Goal: Task Accomplishment & Management: Manage account settings

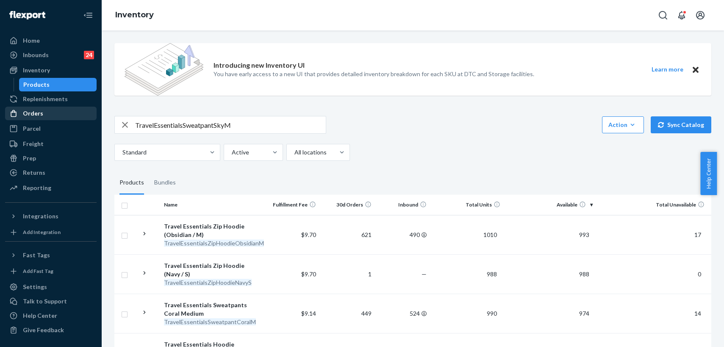
click at [30, 115] on div "Orders" at bounding box center [33, 113] width 20 height 8
click at [37, 116] on div "Orders" at bounding box center [33, 113] width 20 height 8
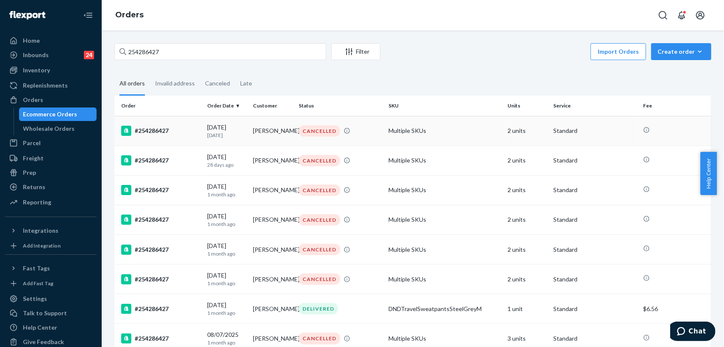
click at [284, 133] on td "[PERSON_NAME]" at bounding box center [272, 131] width 46 height 30
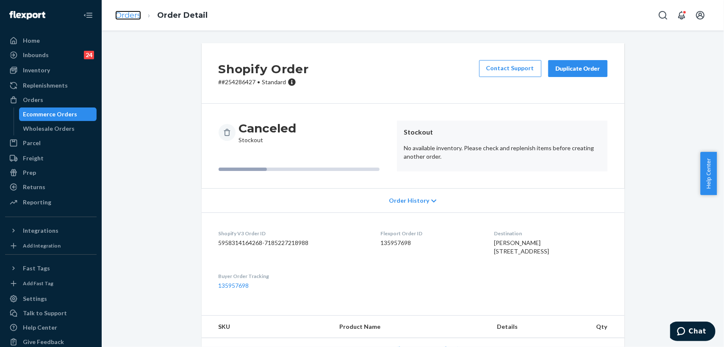
click at [125, 18] on link "Orders" at bounding box center [128, 15] width 26 height 9
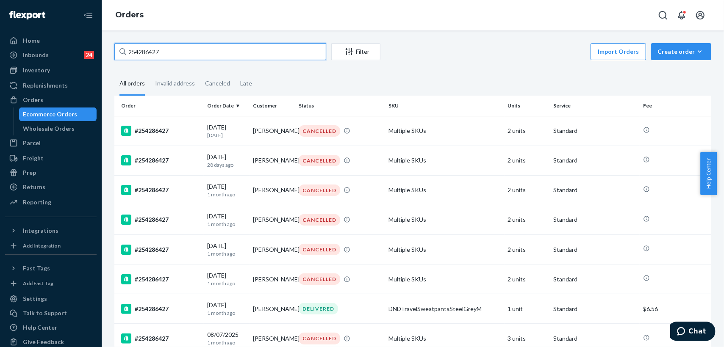
drag, startPoint x: 173, startPoint y: 49, endPoint x: 119, endPoint y: 45, distance: 54.8
click at [119, 45] on input "254286427" at bounding box center [220, 51] width 212 height 17
paste input "Good afternoon I was just wondering when am i expecting my order?"
type input "Good afternoon I was just wondering when am i expecting my order?"
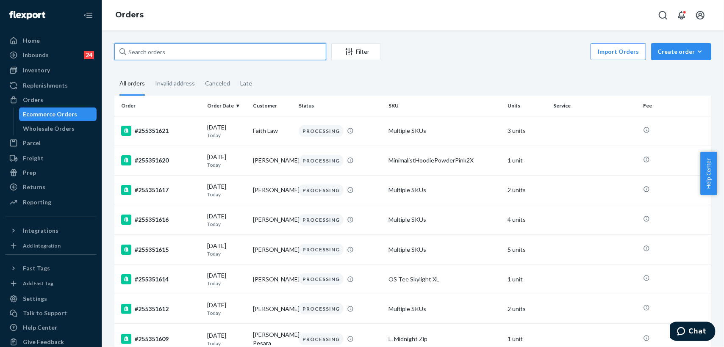
paste input "255318570"
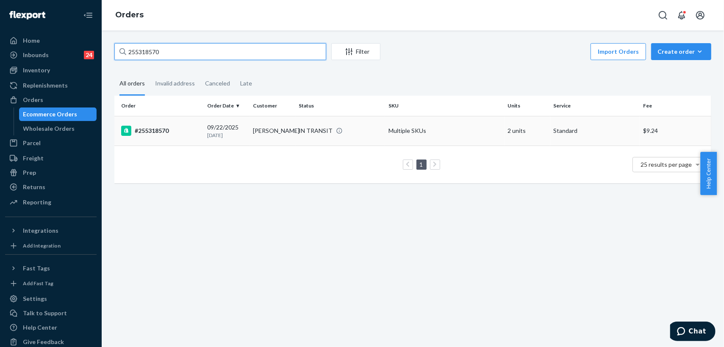
type input "255318570"
click at [367, 130] on div "IN TRANSIT" at bounding box center [340, 131] width 86 height 8
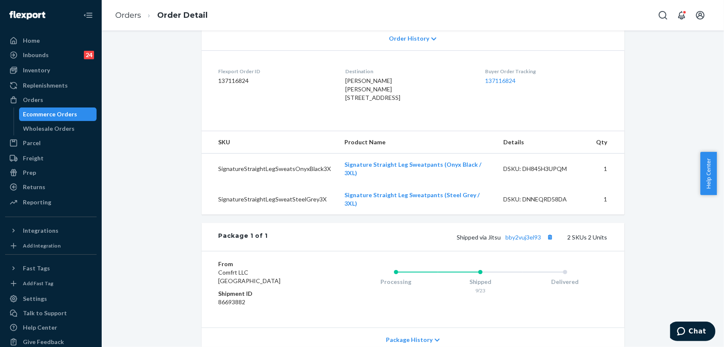
scroll to position [188, 0]
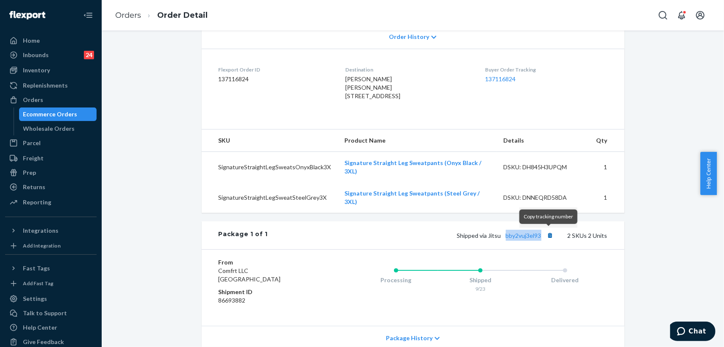
drag, startPoint x: 500, startPoint y: 234, endPoint x: 543, endPoint y: 235, distance: 42.4
click at [543, 235] on span "Shipped via Jitsu bby2vuj3el93" at bounding box center [506, 235] width 99 height 7
copy link "bby2vuj3el93"
drag, startPoint x: 329, startPoint y: 99, endPoint x: 359, endPoint y: 112, distance: 33.4
click at [359, 112] on dl "Flexport Order ID 137116824 Destination [PERSON_NAME] [PERSON_NAME] [STREET_ADD…" at bounding box center [413, 85] width 423 height 72
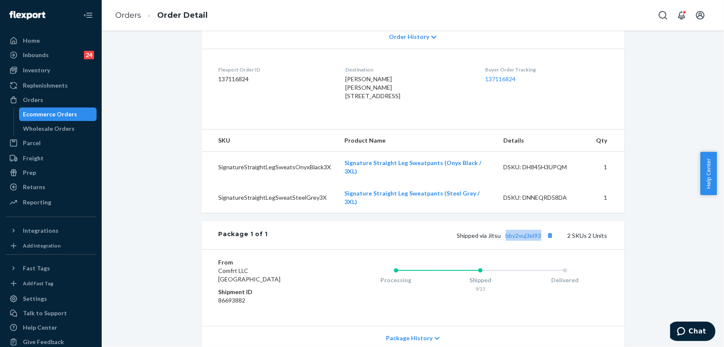
copy span "[STREET_ADDRESS]"
click at [40, 99] on div "Orders" at bounding box center [33, 100] width 20 height 8
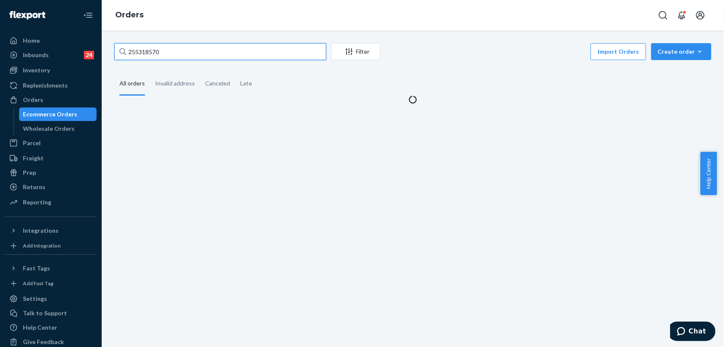
drag, startPoint x: 174, startPoint y: 53, endPoint x: 122, endPoint y: 45, distance: 52.6
click at [122, 45] on div "255318570" at bounding box center [220, 51] width 212 height 17
paste input "9261290357482646433466"
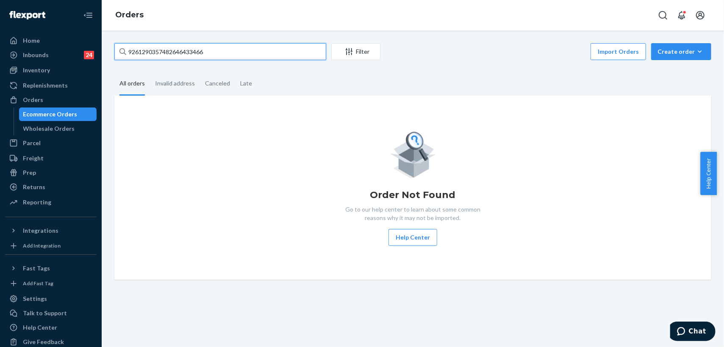
drag, startPoint x: 213, startPoint y: 50, endPoint x: 117, endPoint y: 52, distance: 96.2
click at [117, 52] on input "9261290357482646433466" at bounding box center [220, 51] width 212 height 17
paste input "255171544"
type input "255171544"
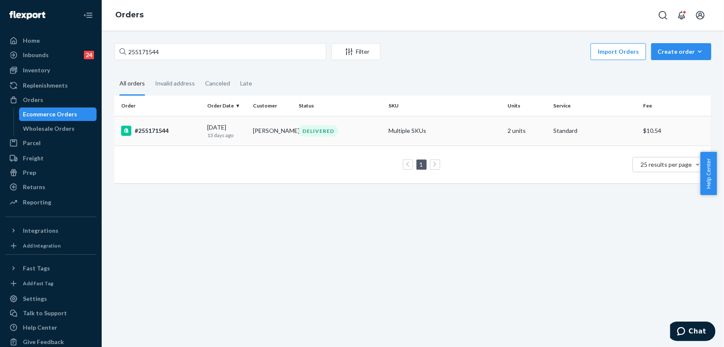
click at [360, 130] on div "DELIVERED" at bounding box center [340, 130] width 86 height 11
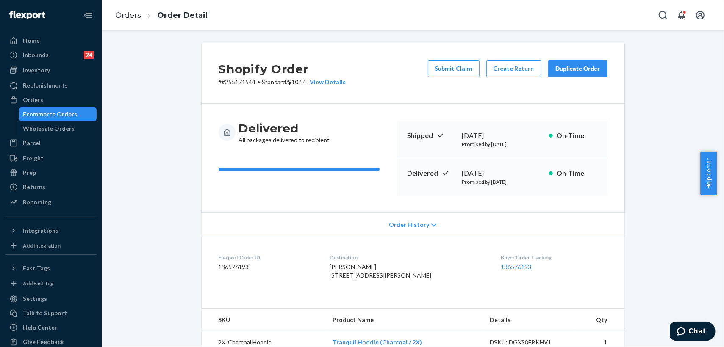
click at [154, 194] on div "Shopify Order # #255171544 • Standard / $10.54 View Details Submit Claim Create…" at bounding box center [412, 316] width 609 height 546
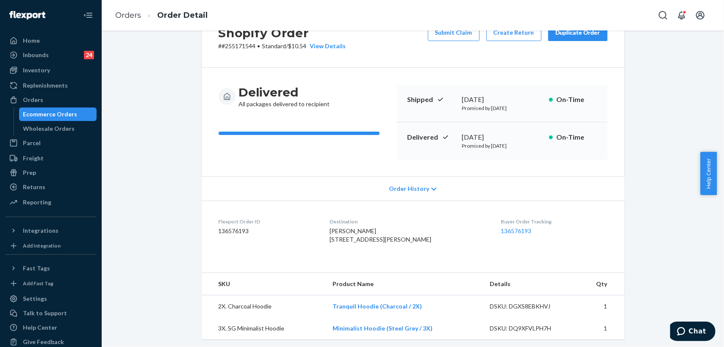
scroll to position [94, 0]
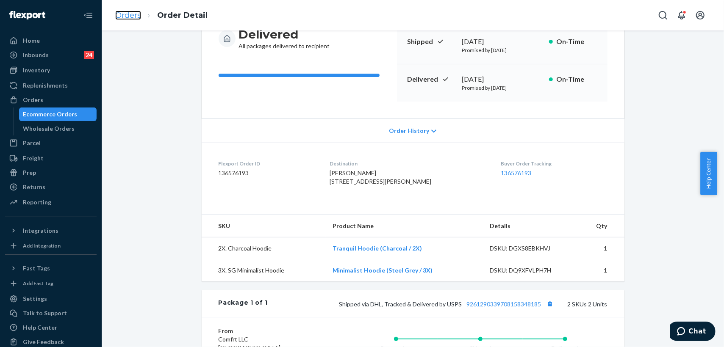
click at [134, 17] on link "Orders" at bounding box center [128, 15] width 26 height 9
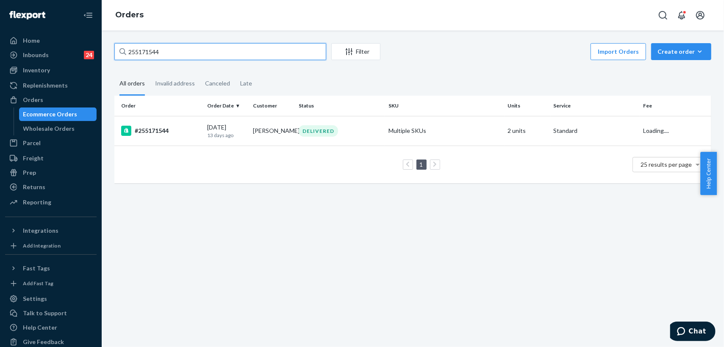
drag, startPoint x: 172, startPoint y: 53, endPoint x: 125, endPoint y: 49, distance: 47.6
click at [125, 49] on div "255171544" at bounding box center [220, 51] width 212 height 17
paste input "352197"
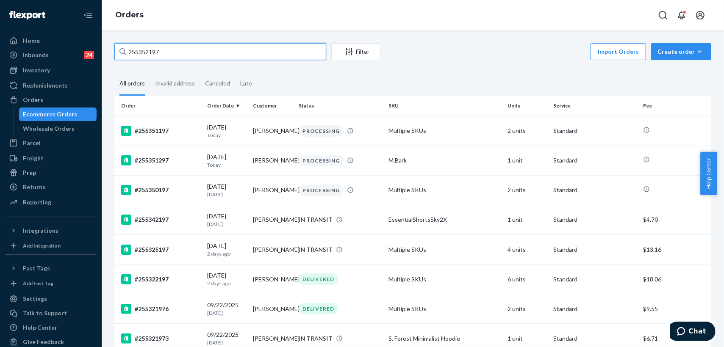
type input "255352197"
click at [47, 71] on div "Inventory" at bounding box center [36, 70] width 27 height 8
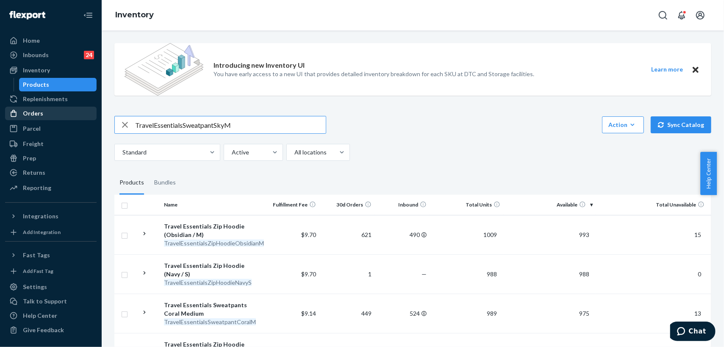
click at [29, 119] on div "Orders" at bounding box center [51, 114] width 90 height 12
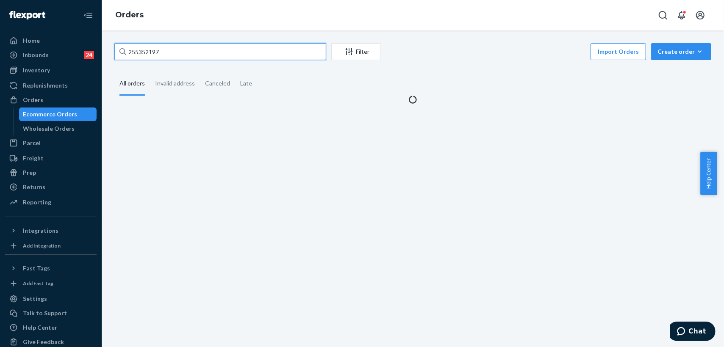
drag, startPoint x: 169, startPoint y: 50, endPoint x: 118, endPoint y: 48, distance: 51.7
click at [119, 47] on div "255352197" at bounding box center [220, 51] width 212 height 17
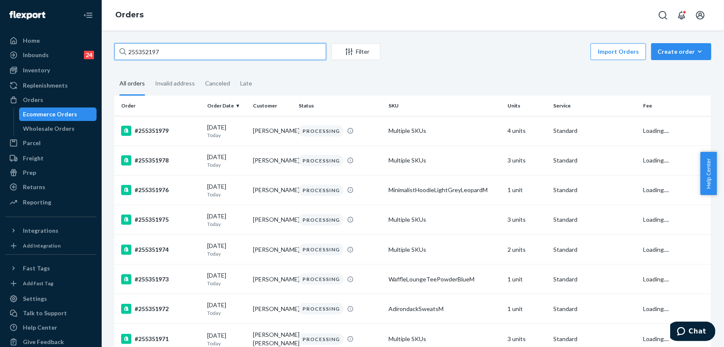
paste input "188518"
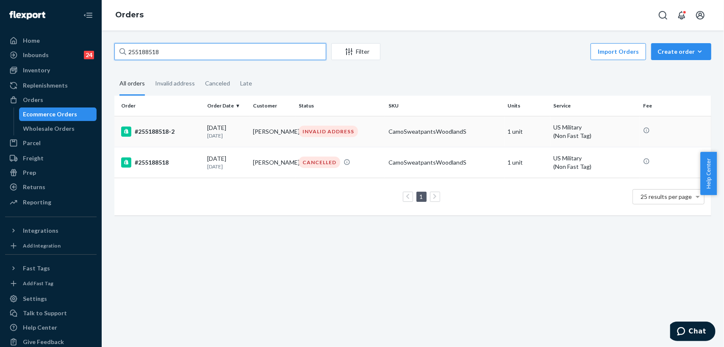
type input "255188518"
click at [286, 139] on td "[PERSON_NAME]" at bounding box center [272, 131] width 46 height 31
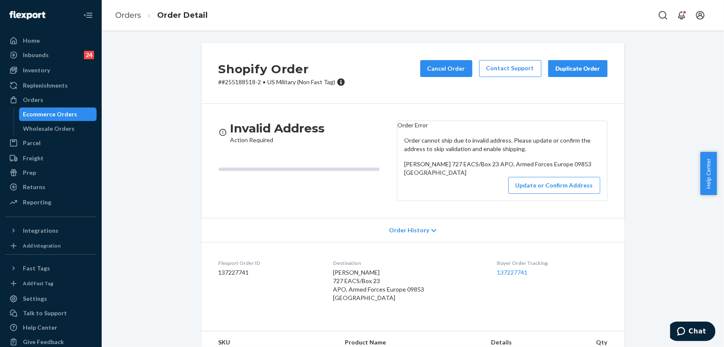
scroll to position [47, 0]
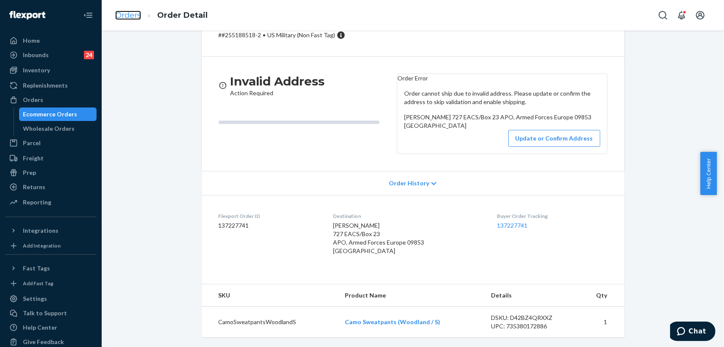
click at [122, 15] on link "Orders" at bounding box center [128, 15] width 26 height 9
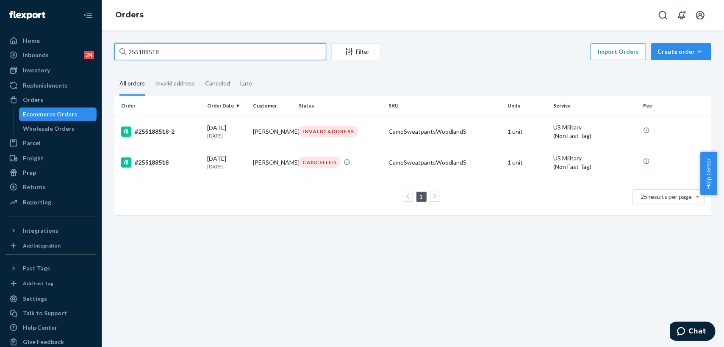
drag, startPoint x: 186, startPoint y: 58, endPoint x: 114, endPoint y: 47, distance: 73.3
click at [114, 47] on div "255188518 Filter Import Orders Create order Ecommerce order Removal order All o…" at bounding box center [412, 133] width 609 height 181
paste input "298929"
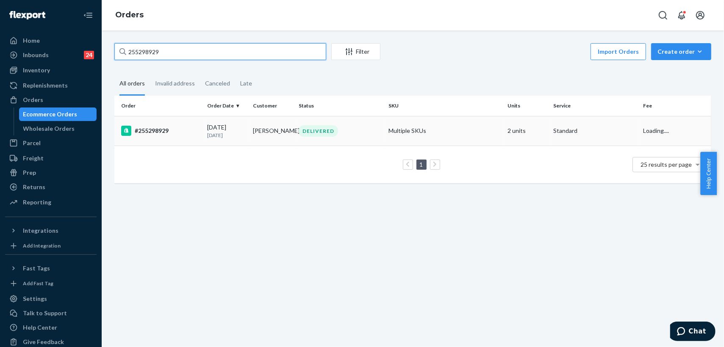
type input "255298929"
click at [277, 131] on td "[PERSON_NAME]" at bounding box center [272, 131] width 46 height 30
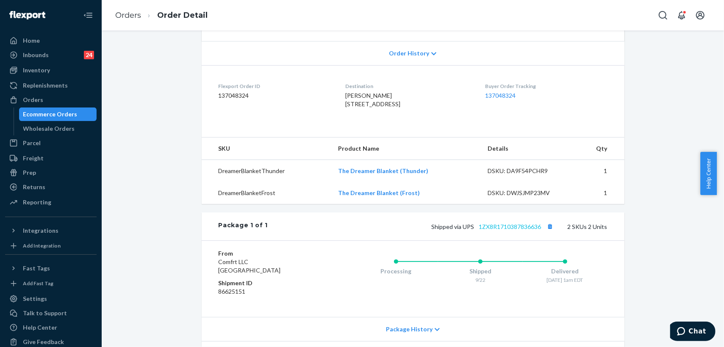
scroll to position [188, 0]
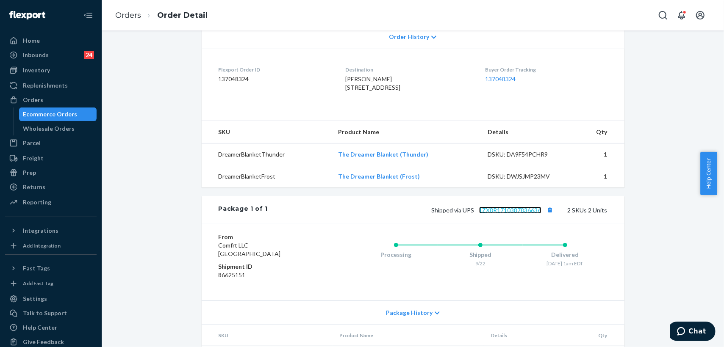
click at [507, 214] on link "1ZX8R1710387836636" at bounding box center [510, 210] width 62 height 7
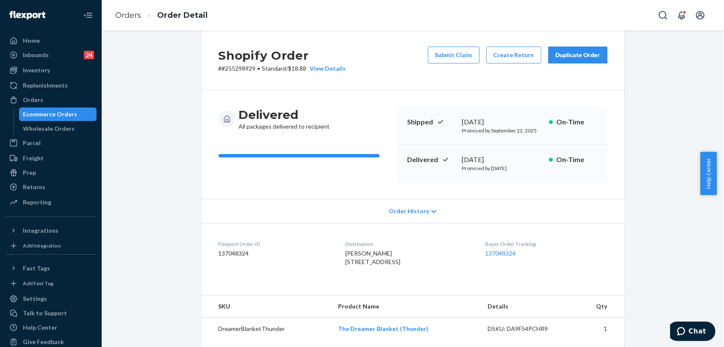
scroll to position [0, 0]
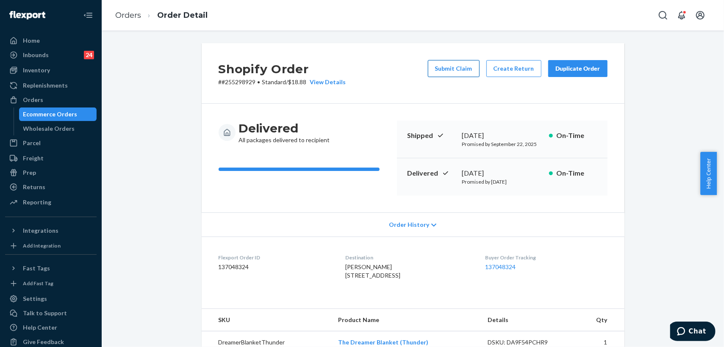
click at [463, 68] on button "Submit Claim" at bounding box center [454, 68] width 52 height 17
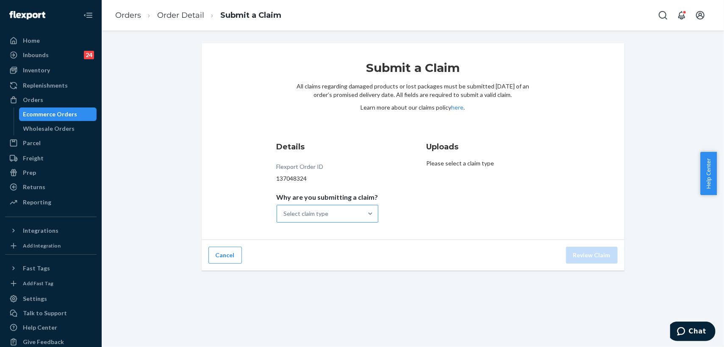
click at [347, 205] on div "Select claim type" at bounding box center [320, 213] width 86 height 17
click at [285, 210] on input "Why are you submitting a claim? Select claim type" at bounding box center [284, 214] width 1 height 8
click at [328, 285] on div "Missing product" at bounding box center [327, 285] width 98 height 17
click at [285, 218] on input "Why are you submitting a claim? option Missing product focused, 4 of 4. 4 resul…" at bounding box center [284, 214] width 1 height 8
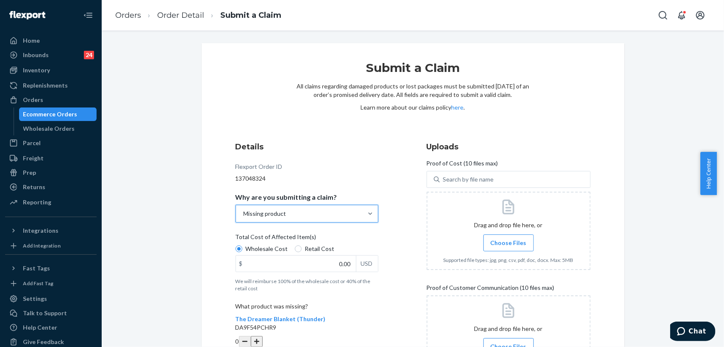
scroll to position [81, 0]
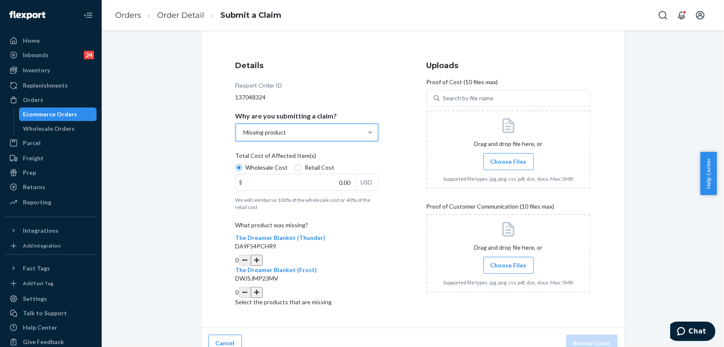
click at [263, 287] on button "button" at bounding box center [257, 292] width 12 height 11
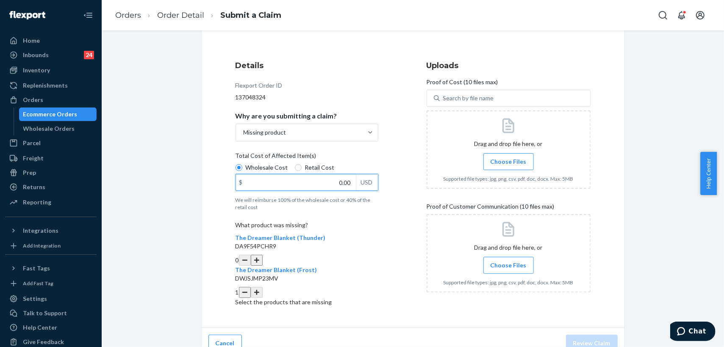
click at [331, 185] on input "0.00" at bounding box center [296, 182] width 120 height 16
type input "16.99"
click at [512, 159] on span "Choose Files" at bounding box center [508, 162] width 36 height 8
click at [509, 159] on input "Choose Files" at bounding box center [508, 161] width 0 height 9
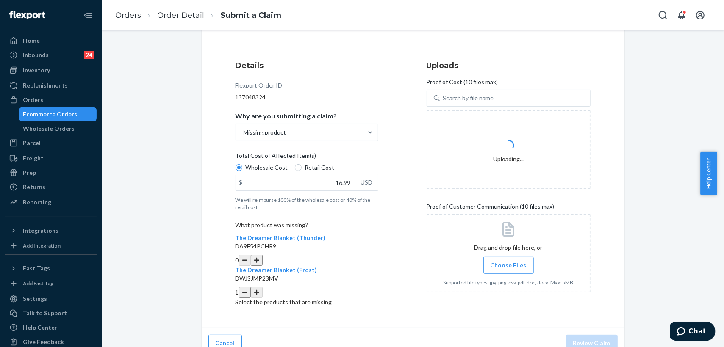
click at [498, 266] on span "Choose Files" at bounding box center [508, 265] width 36 height 8
click at [508, 266] on input "Choose Files" at bounding box center [508, 265] width 0 height 9
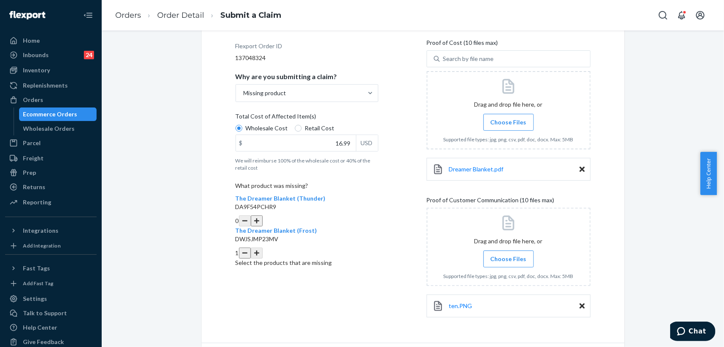
scroll to position [147, 0]
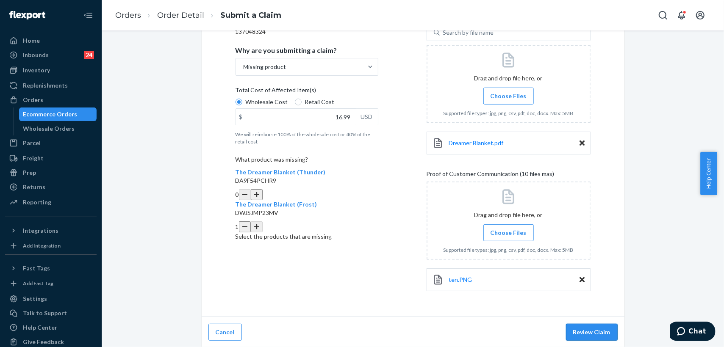
click at [583, 329] on button "Review Claim" at bounding box center [592, 332] width 52 height 17
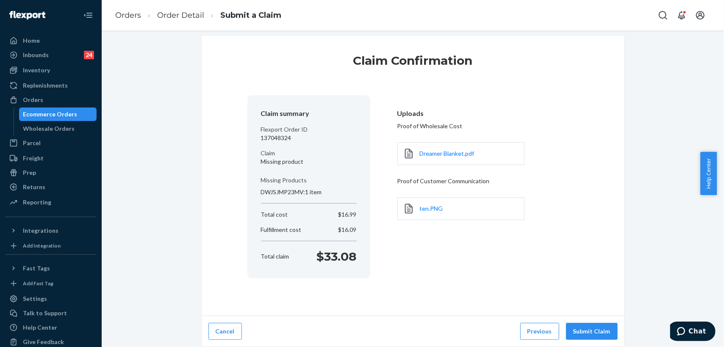
scroll to position [7, 0]
click at [595, 327] on button "Submit Claim" at bounding box center [592, 332] width 52 height 17
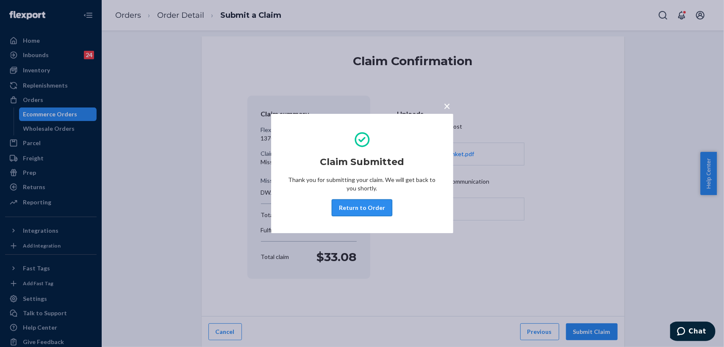
click at [363, 209] on button "Return to Order" at bounding box center [362, 207] width 61 height 17
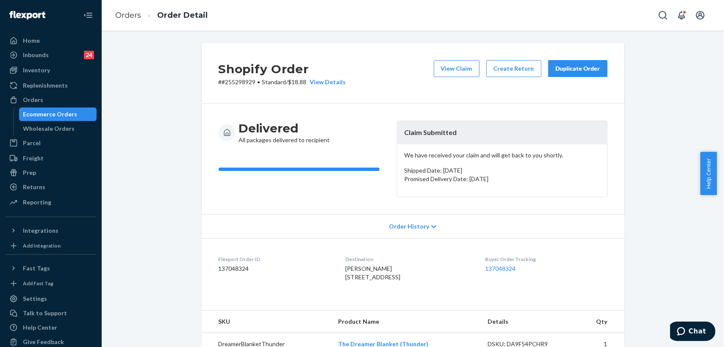
click at [565, 66] on div "Duplicate Order" at bounding box center [577, 68] width 45 height 8
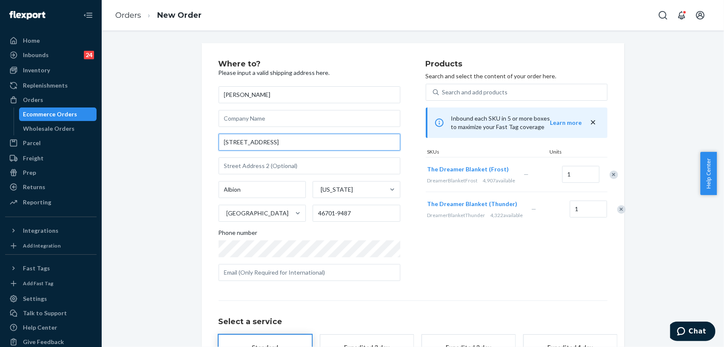
drag, startPoint x: 299, startPoint y: 145, endPoint x: 201, endPoint y: 130, distance: 99.0
click at [202, 130] on div "Where to? Please input a valid shipping address here. [PERSON_NAME] [STREET_ADD…" at bounding box center [413, 235] width 423 height 385
paste input "[GEOGRAPHIC_DATA], IN 46701"
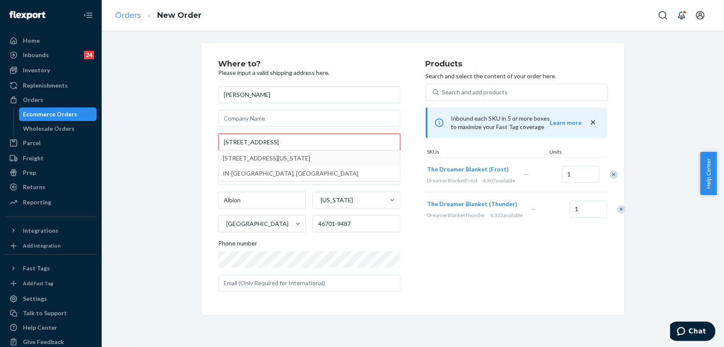
type input "[STREET_ADDRESS]"
click at [134, 13] on link "Orders" at bounding box center [128, 15] width 26 height 9
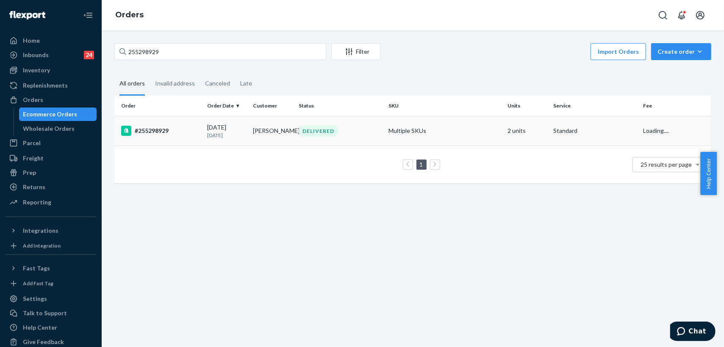
click at [360, 128] on div "DELIVERED" at bounding box center [340, 130] width 86 height 11
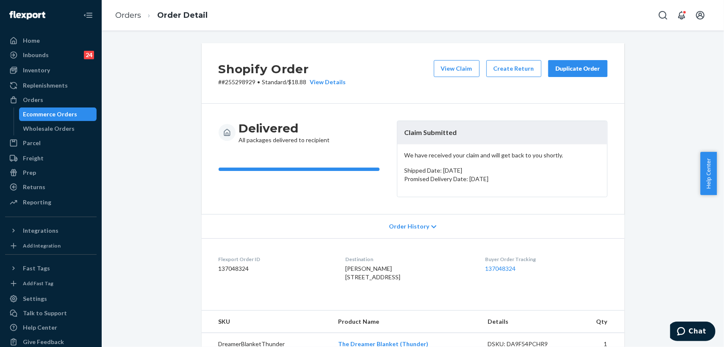
click at [577, 71] on div "Duplicate Order" at bounding box center [577, 68] width 45 height 8
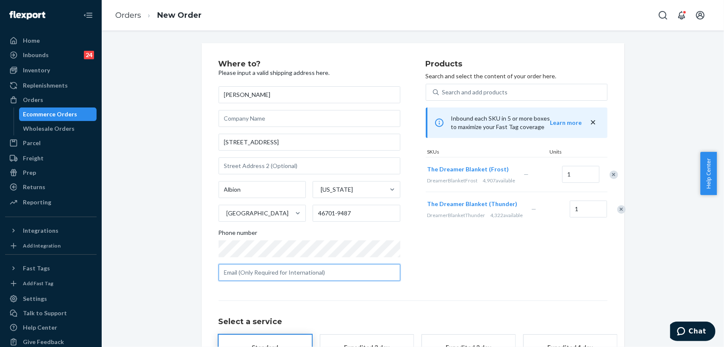
click at [312, 278] on input "text" at bounding box center [310, 272] width 182 height 17
paste input "[EMAIL_ADDRESS][DOMAIN_NAME]"
type input "[EMAIL_ADDRESS][DOMAIN_NAME]"
click at [617, 214] on div "Remove Item" at bounding box center [621, 209] width 8 height 8
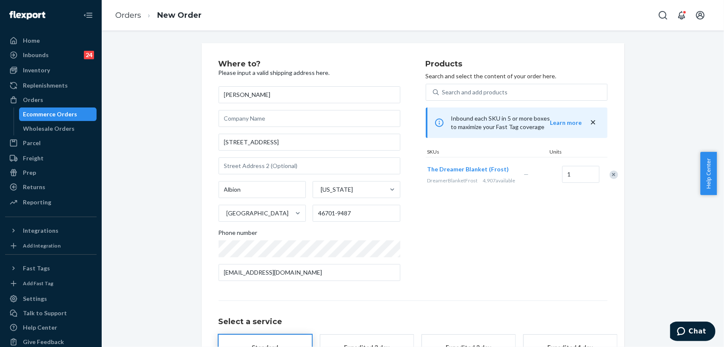
scroll to position [80, 0]
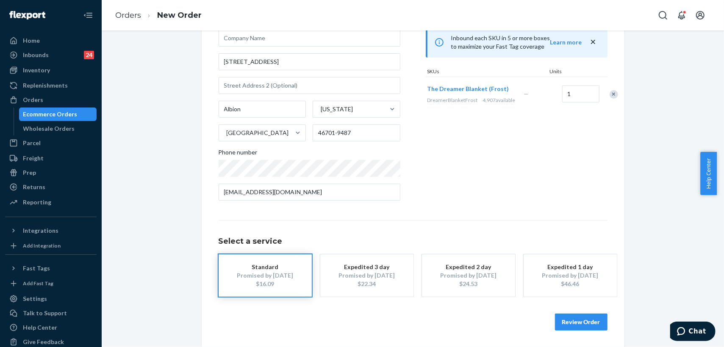
click at [577, 320] on button "Review Order" at bounding box center [581, 322] width 53 height 17
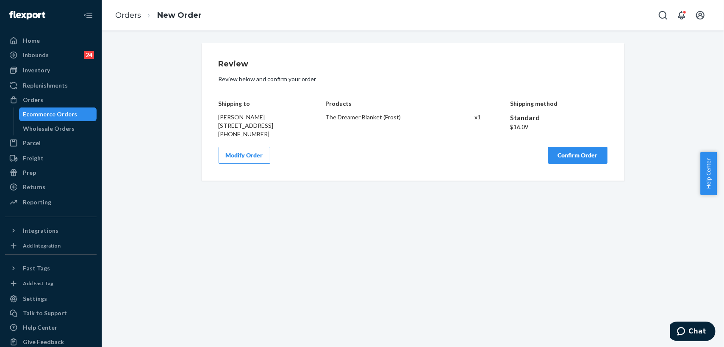
scroll to position [0, 0]
click at [561, 164] on button "Confirm Order" at bounding box center [577, 155] width 59 height 17
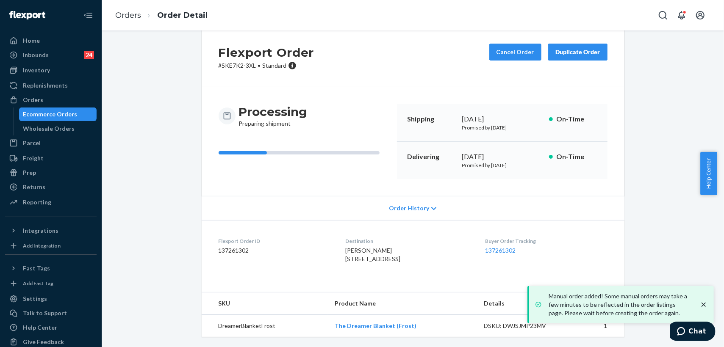
scroll to position [33, 0]
drag, startPoint x: 424, startPoint y: 327, endPoint x: 330, endPoint y: 326, distance: 94.9
click at [330, 326] on td "The Dreamer Blanket (Frost)" at bounding box center [402, 326] width 149 height 22
copy link "The Dreamer Blanket (Frost)"
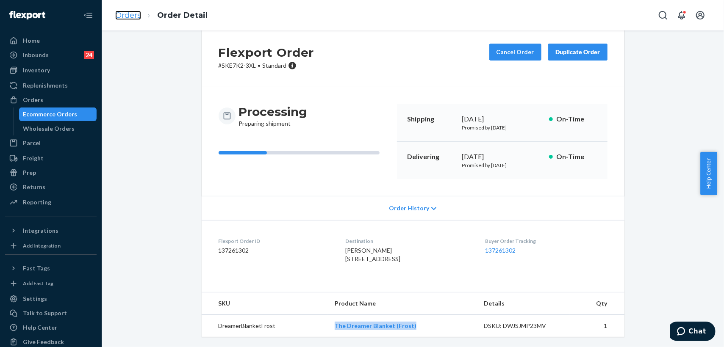
click at [126, 19] on link "Orders" at bounding box center [128, 15] width 26 height 9
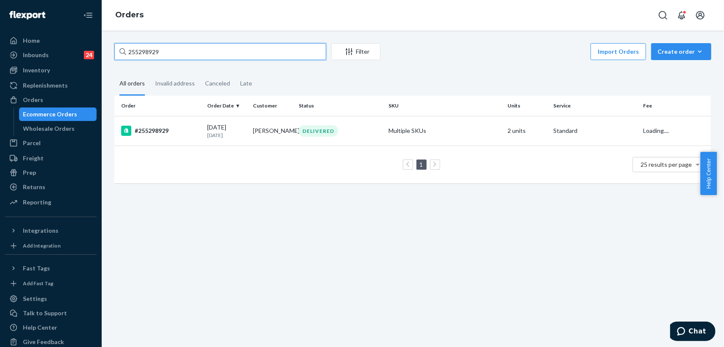
drag, startPoint x: 172, startPoint y: 57, endPoint x: 111, endPoint y: 55, distance: 61.0
click at [111, 55] on div "255298929 Filter Import Orders Create order Ecommerce order Removal order All o…" at bounding box center [412, 117] width 609 height 149
paste input "71693"
type input "255271693"
click at [249, 133] on td "[PERSON_NAME]" at bounding box center [272, 131] width 46 height 30
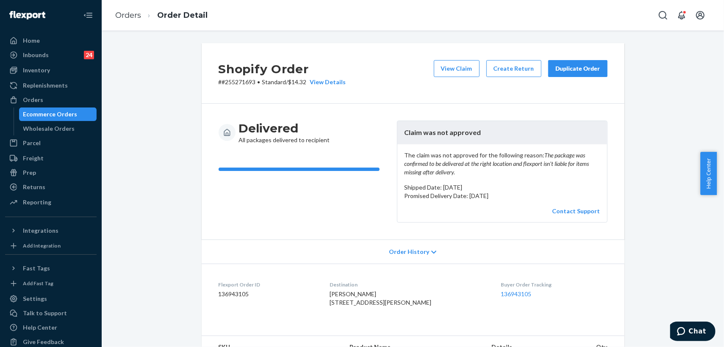
click at [580, 69] on div "Duplicate Order" at bounding box center [577, 68] width 45 height 8
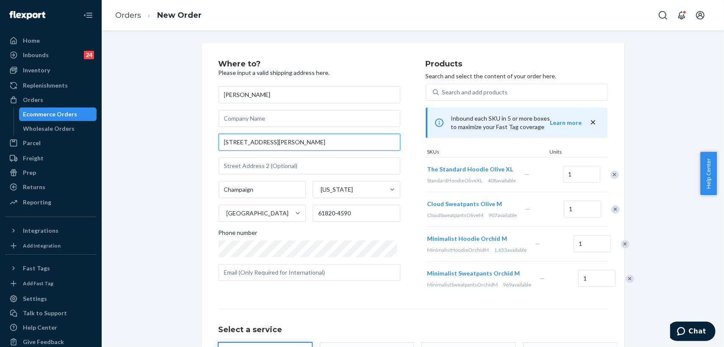
drag, startPoint x: 305, startPoint y: 143, endPoint x: 188, endPoint y: 143, distance: 116.5
click at [188, 143] on div "Where to? Please input a valid shipping address here. [PERSON_NAME] [STREET_ADD…" at bounding box center [412, 239] width 609 height 393
paste input "[STREET_ADDRESS][PERSON_NAME][PERSON_NAME]"
type input "322 [PERSON_NAME] Dr"
type input "[PERSON_NAME]"
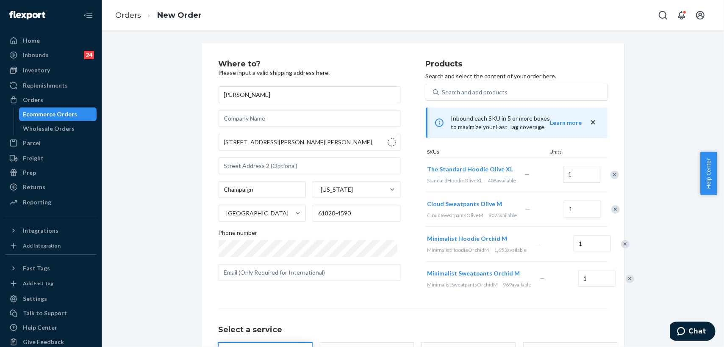
type input "60957"
drag, startPoint x: 278, startPoint y: 143, endPoint x: 187, endPoint y: 139, distance: 91.1
click at [187, 139] on div "Where to? Please input a valid shipping address here. [PERSON_NAME] [STREET_ADD…" at bounding box center [412, 239] width 609 height 393
paste input "E [PERSON_NAME] Dr, [PERSON_NAME] IL 60957"
click at [252, 140] on input "322 [PERSON_NAME] Dr" at bounding box center [310, 142] width 182 height 17
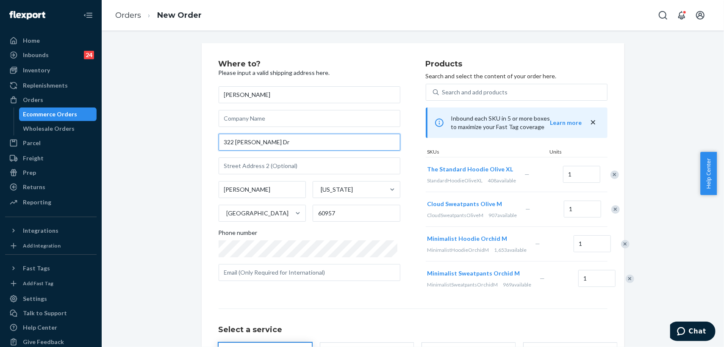
drag, startPoint x: 274, startPoint y: 142, endPoint x: 212, endPoint y: 140, distance: 62.3
click at [212, 140] on div "Where to? Please input a valid shipping address here. [PERSON_NAME] [STREET_ADD…" at bounding box center [413, 239] width 423 height 393
paste input "E [PERSON_NAME] Dr, [PERSON_NAME] IL 60957"
drag, startPoint x: 285, startPoint y: 146, endPoint x: 199, endPoint y: 144, distance: 86.0
click at [202, 144] on div "Where to? Please input a valid shipping address here. [PERSON_NAME] [STREET_ADD…" at bounding box center [413, 239] width 423 height 393
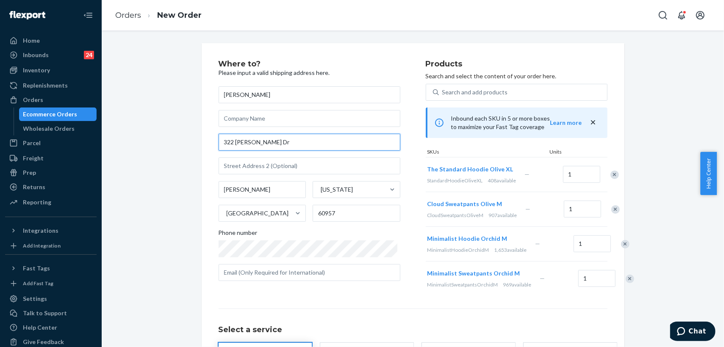
paste input "E [PERSON_NAME] Dr, [PERSON_NAME] IL 60957"
click at [265, 169] on input "text" at bounding box center [310, 166] width 182 height 17
click at [232, 140] on input "322 [PERSON_NAME] Dr" at bounding box center [310, 142] width 182 height 17
type input "[STREET_ADDRESS][PERSON_NAME]"
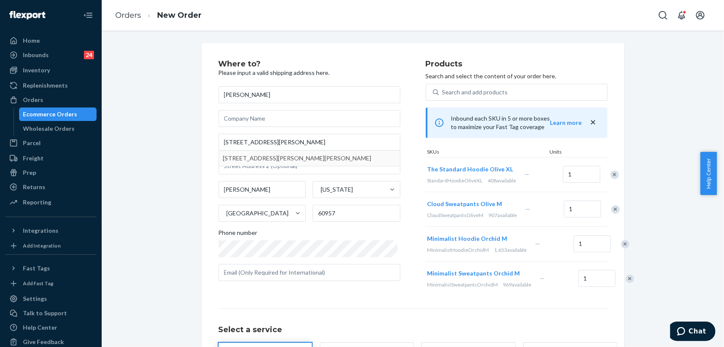
click at [202, 199] on div "Where to? Please input a valid shipping address here. [PERSON_NAME] [STREET_ADD…" at bounding box center [413, 239] width 423 height 393
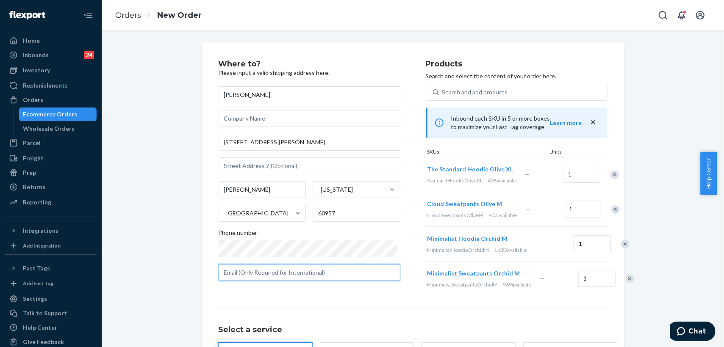
click at [283, 275] on input "text" at bounding box center [310, 272] width 182 height 17
paste input "[EMAIL_ADDRESS][US_STATE][DOMAIN_NAME]"
type input "[EMAIL_ADDRESS][US_STATE][DOMAIN_NAME]"
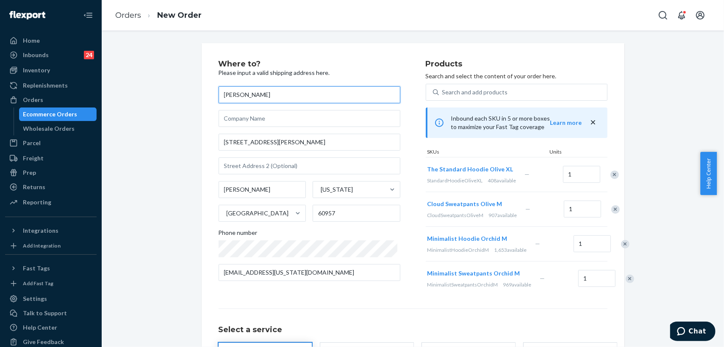
drag, startPoint x: 268, startPoint y: 94, endPoint x: 197, endPoint y: 94, distance: 71.2
click at [197, 94] on div "Where to? Please input a valid shipping address here. [PERSON_NAME] [STREET_ADD…" at bounding box center [412, 239] width 435 height 393
paste input "[PERSON_NAME]"
type input "[PERSON_NAME]"
click at [354, 296] on div "Where to? Please input a valid shipping address here. [PERSON_NAME] [STREET_ADD…" at bounding box center [322, 178] width 207 height 236
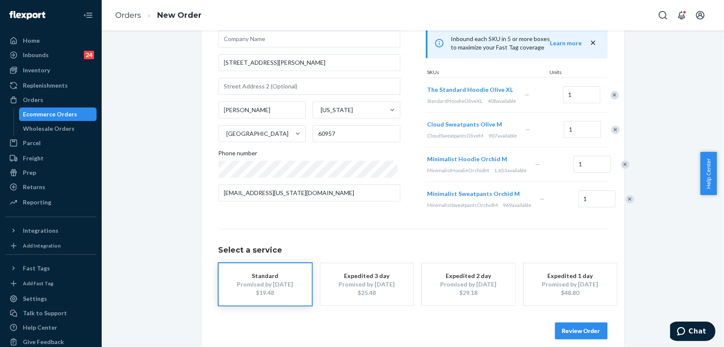
scroll to position [128, 0]
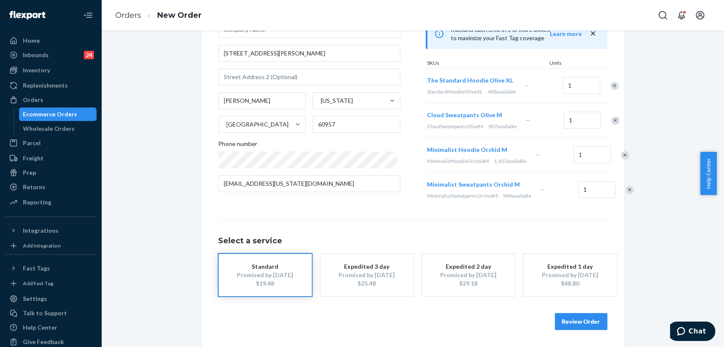
click at [587, 323] on button "Review Order" at bounding box center [581, 321] width 53 height 17
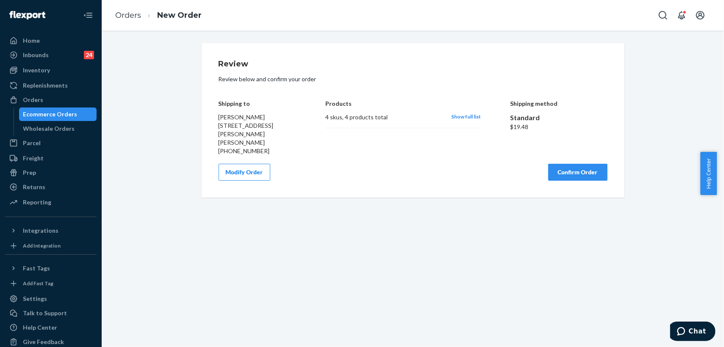
scroll to position [0, 0]
click at [565, 164] on button "Confirm Order" at bounding box center [577, 172] width 59 height 17
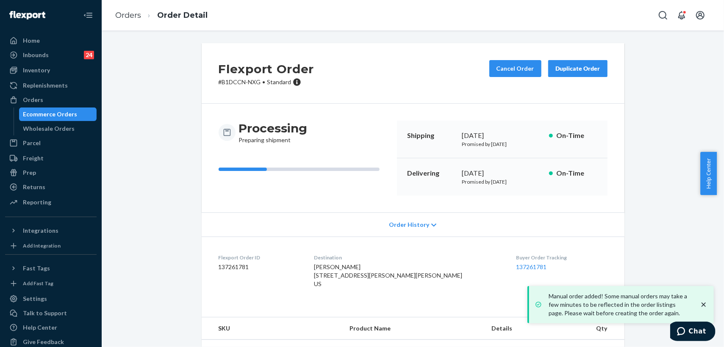
scroll to position [47, 0]
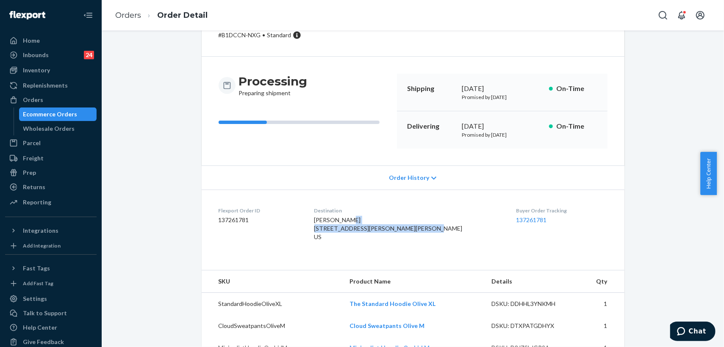
drag, startPoint x: 335, startPoint y: 228, endPoint x: 368, endPoint y: 244, distance: 36.0
click at [368, 244] on dl "Flexport Order ID 137261781 Destination [PERSON_NAME] [STREET_ADDRESS][PERSON_N…" at bounding box center [413, 226] width 423 height 72
copy span "[STREET_ADDRESS][PERSON_NAME][PERSON_NAME]"
click at [128, 14] on link "Orders" at bounding box center [128, 15] width 26 height 9
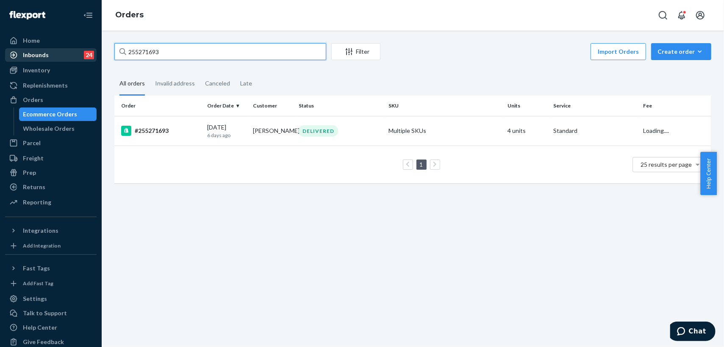
drag, startPoint x: 190, startPoint y: 51, endPoint x: 84, endPoint y: 52, distance: 105.9
click at [84, 52] on div "Home Inbounds 24 Shipping Plans Problems 24 Inventory Products Replenishments O…" at bounding box center [362, 173] width 724 height 347
paste input "86080"
type input "255286080"
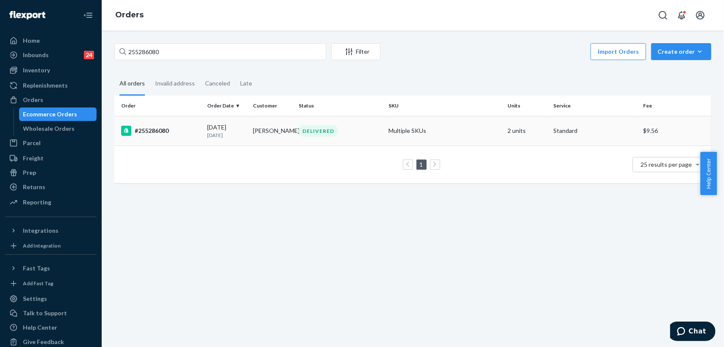
click at [369, 134] on div "DELIVERED" at bounding box center [340, 130] width 86 height 11
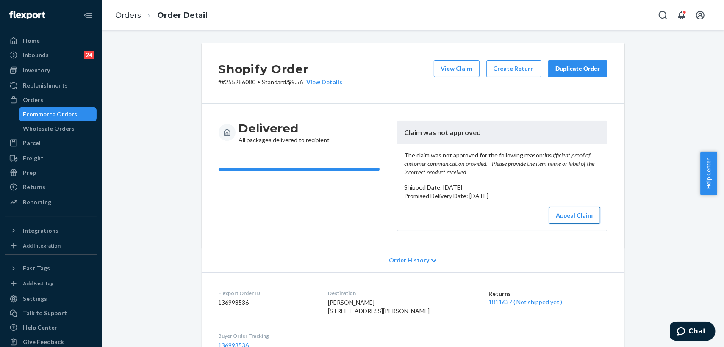
click at [564, 218] on button "Appeal Claim" at bounding box center [574, 215] width 51 height 17
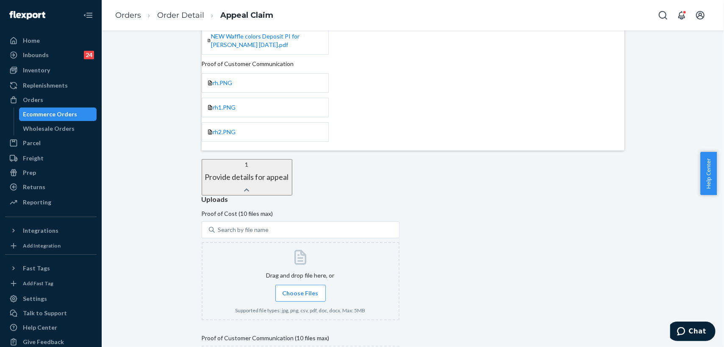
scroll to position [192, 0]
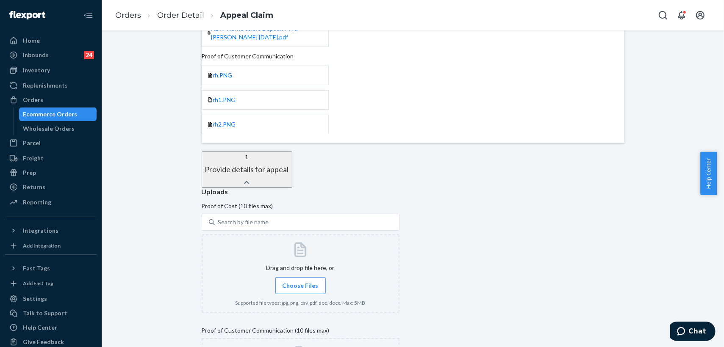
click at [318, 282] on span "Choose Files" at bounding box center [300, 286] width 36 height 8
click at [301, 281] on input "Choose Files" at bounding box center [300, 285] width 0 height 9
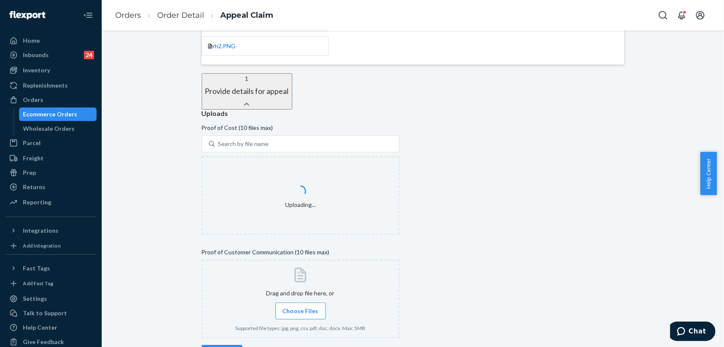
scroll to position [286, 0]
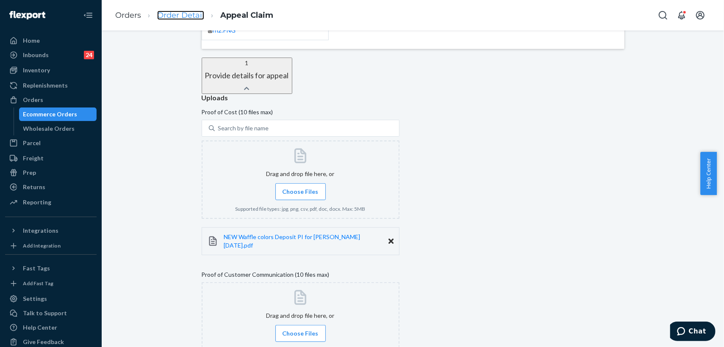
click at [176, 14] on link "Order Detail" at bounding box center [180, 15] width 47 height 9
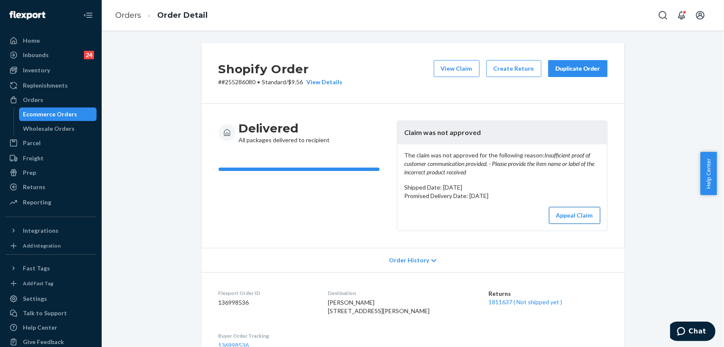
click at [566, 220] on button "Appeal Claim" at bounding box center [574, 215] width 51 height 17
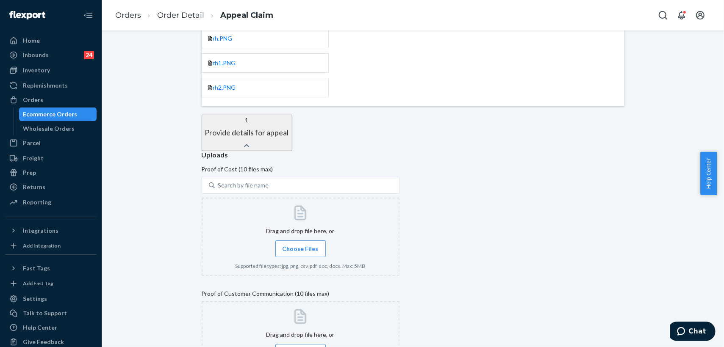
scroll to position [239, 0]
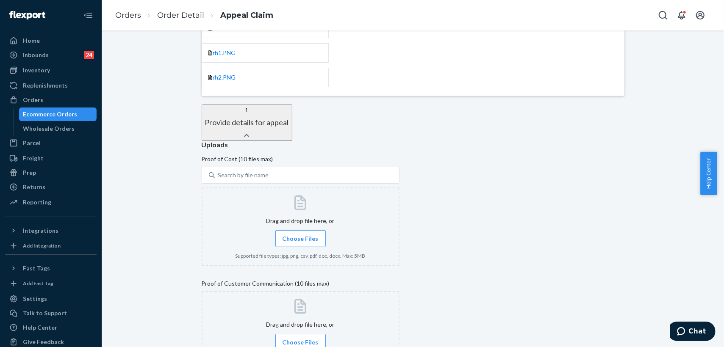
click at [318, 235] on span "Choose Files" at bounding box center [300, 239] width 36 height 8
click at [301, 234] on input "Choose Files" at bounding box center [300, 238] width 0 height 9
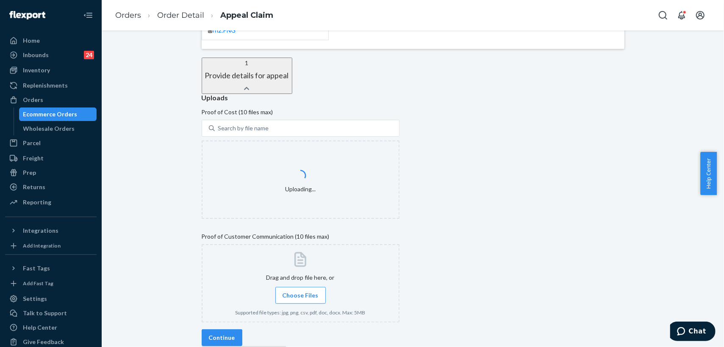
click at [318, 291] on span "Choose Files" at bounding box center [300, 295] width 36 height 8
click at [301, 291] on input "Choose Files" at bounding box center [300, 295] width 0 height 9
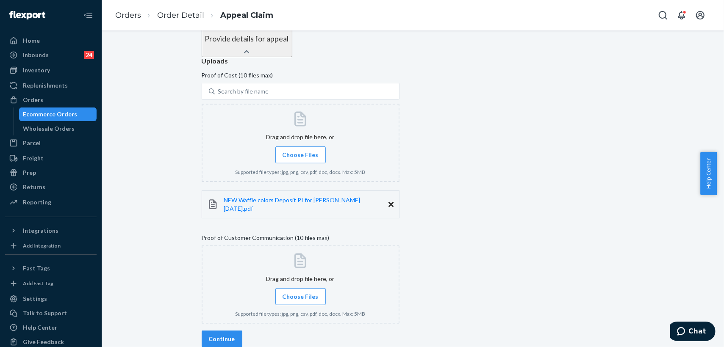
scroll to position [333, 0]
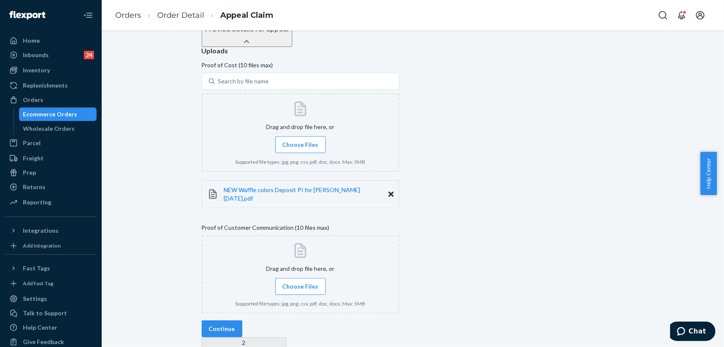
click at [317, 282] on span "Choose Files" at bounding box center [300, 286] width 36 height 8
click at [301, 282] on input "Choose Files" at bounding box center [300, 286] width 0 height 9
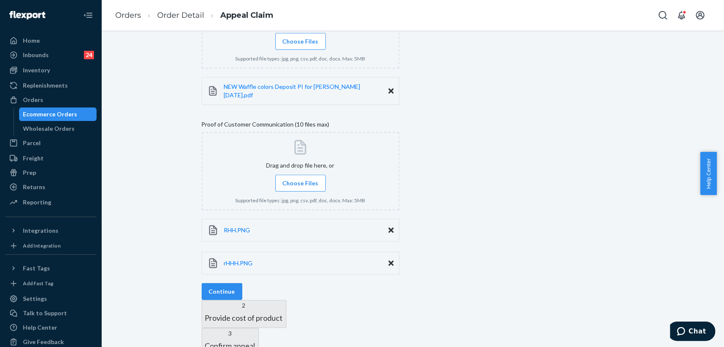
scroll to position [437, 0]
click at [242, 282] on button "Continue" at bounding box center [222, 290] width 41 height 17
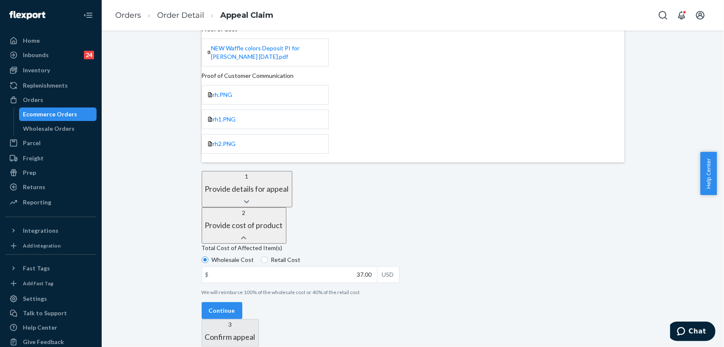
scroll to position [156, 0]
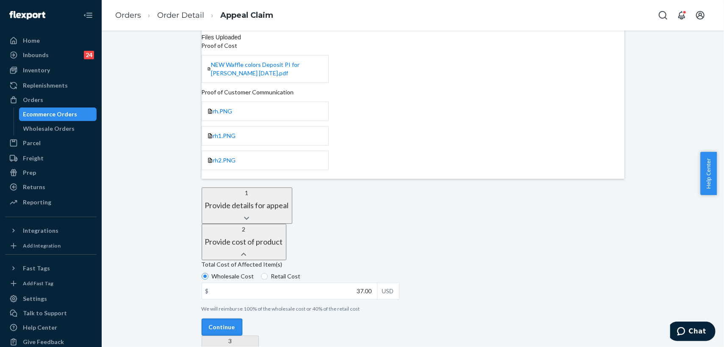
click at [242, 319] on button "Continue" at bounding box center [222, 327] width 41 height 17
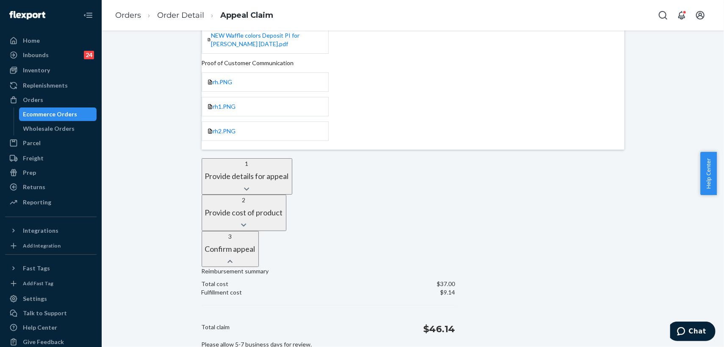
scroll to position [217, 0]
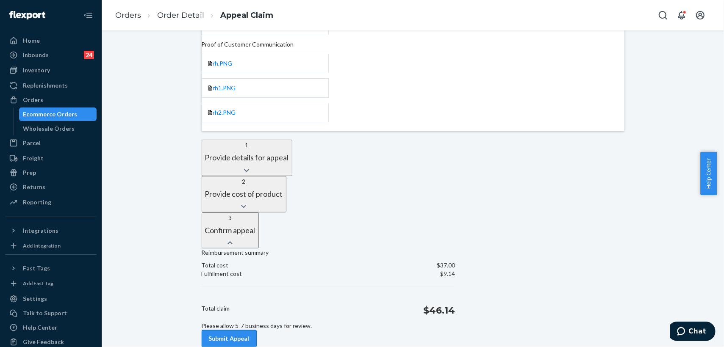
click at [257, 330] on button "Submit Appeal" at bounding box center [229, 338] width 55 height 17
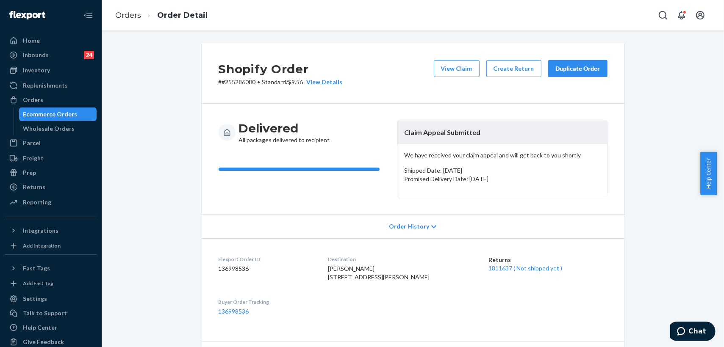
click at [579, 67] on div "Duplicate Order" at bounding box center [577, 68] width 45 height 8
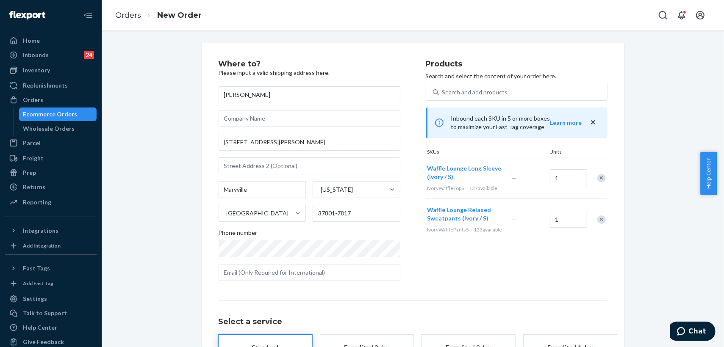
click at [597, 224] on div "Remove Item" at bounding box center [601, 220] width 8 height 8
click at [129, 14] on link "Orders" at bounding box center [128, 15] width 26 height 9
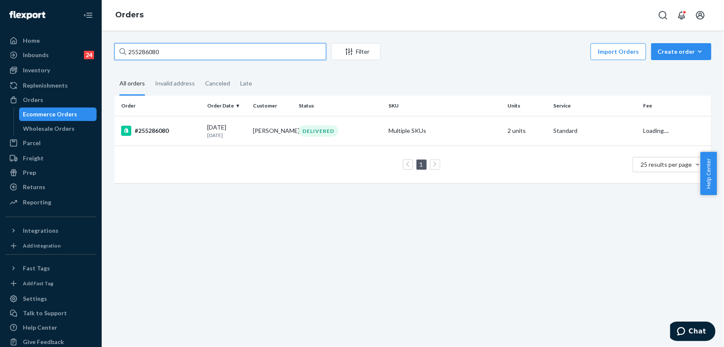
drag, startPoint x: 170, startPoint y: 55, endPoint x: 109, endPoint y: 47, distance: 61.9
click at [106, 47] on div "255286080 Filter Import Orders Create order Ecommerce order Removal order All o…" at bounding box center [413, 188] width 622 height 317
paste input "188518"
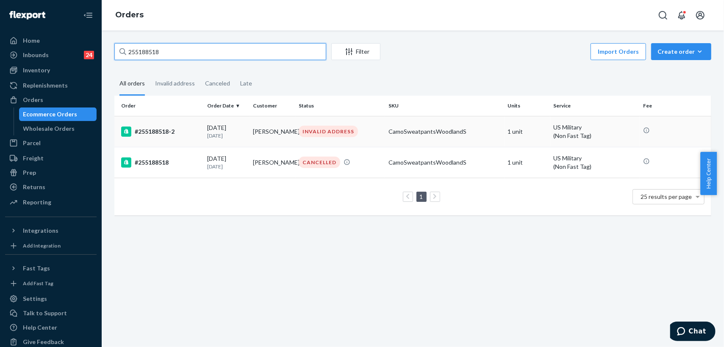
type input "255188518"
click at [280, 127] on td "[PERSON_NAME]" at bounding box center [272, 131] width 46 height 31
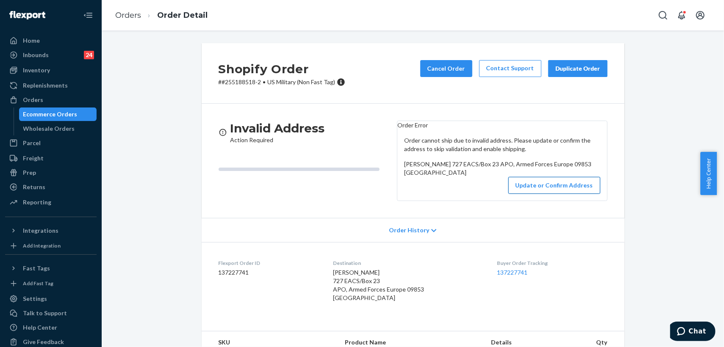
click at [540, 194] on button "Update or Confirm Address" at bounding box center [554, 185] width 92 height 17
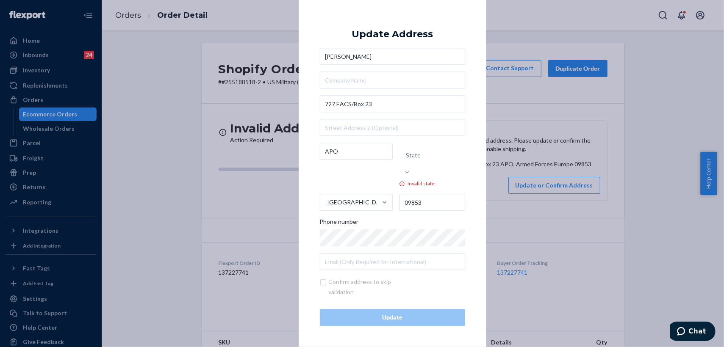
click at [415, 169] on div at bounding box center [406, 173] width 15 height 8
click at [407, 162] on input "State Invalid state" at bounding box center [406, 155] width 1 height 17
type input "a"
type input "0"
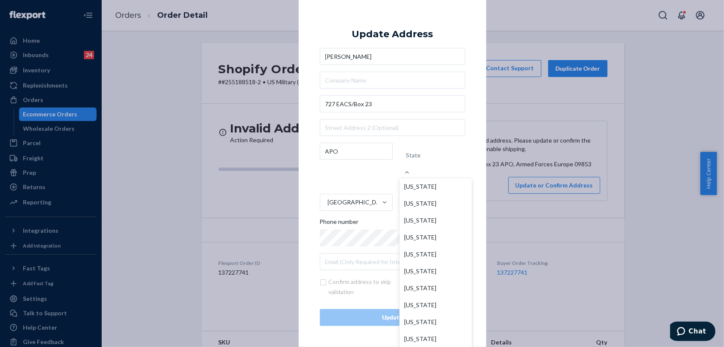
click at [370, 177] on label "APO" at bounding box center [356, 165] width 73 height 44
click at [370, 160] on input "APO" at bounding box center [356, 151] width 73 height 17
click at [434, 160] on div "State" at bounding box center [432, 155] width 66 height 25
click at [407, 160] on input "option [US_STATE] focused, 1 of 59. 59 results available. Use Up and Down to ch…" at bounding box center [406, 155] width 1 height 17
type input "Arm"
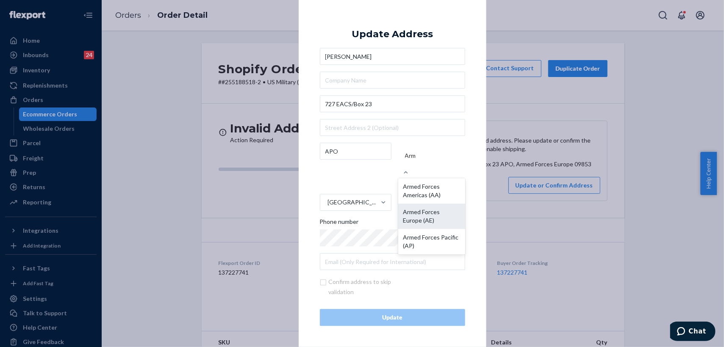
click at [439, 210] on div "Armed Forces Europe (AE)" at bounding box center [431, 216] width 67 height 25
click at [417, 164] on input "Arm" at bounding box center [411, 155] width 12 height 17
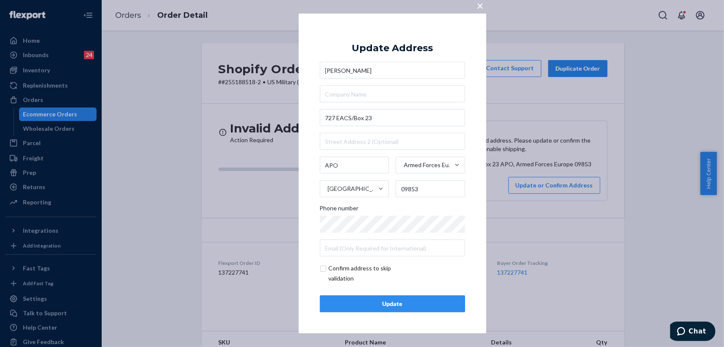
click at [372, 208] on div "Phone number" at bounding box center [392, 210] width 145 height 12
click at [359, 252] on input "text" at bounding box center [392, 248] width 145 height 17
paste input "[EMAIL_ADDRESS][DOMAIN_NAME]"
type input "[EMAIL_ADDRESS][DOMAIN_NAME]"
click at [305, 237] on div "× Update Address [PERSON_NAME] 727 EACS/Box 23 APO Armed Forces Europe ([GEOGRA…" at bounding box center [393, 174] width 188 height 320
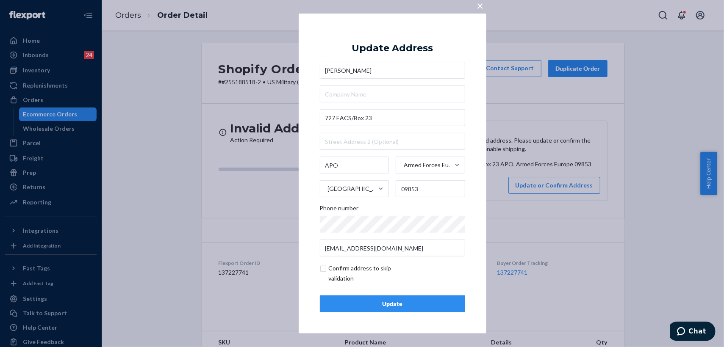
click at [324, 269] on input "checkbox" at bounding box center [369, 273] width 98 height 20
checkbox input "true"
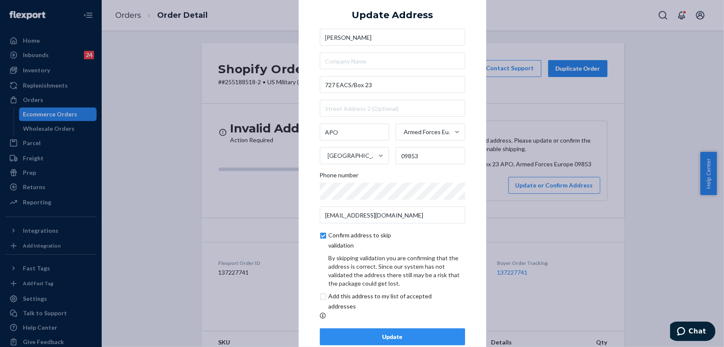
scroll to position [22, 0]
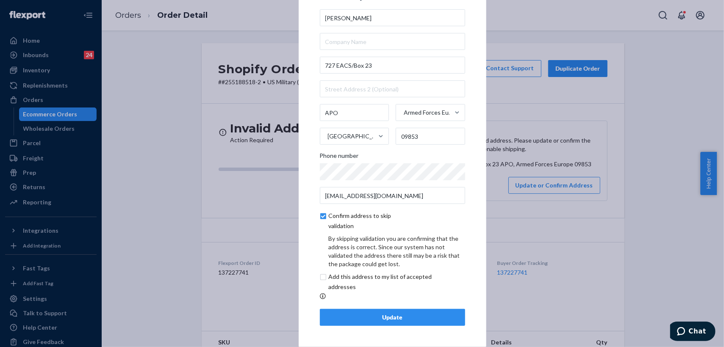
click at [400, 315] on div "Update" at bounding box center [392, 317] width 131 height 8
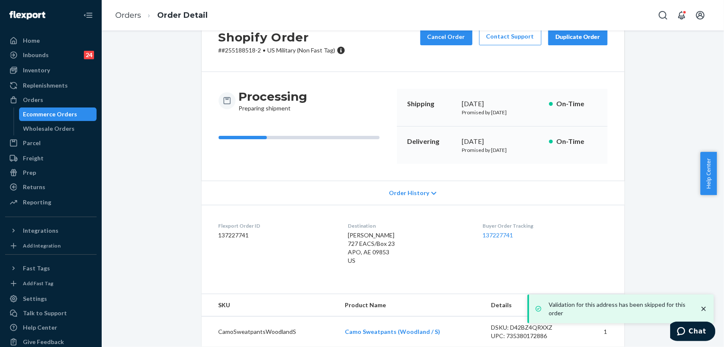
scroll to position [41, 0]
